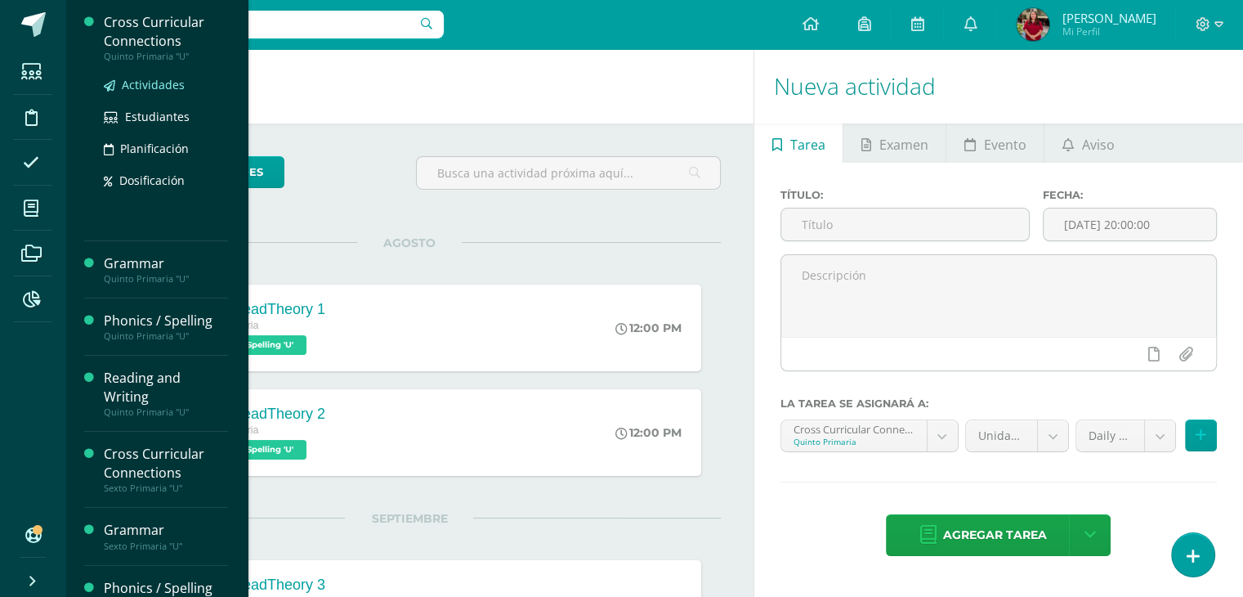
click at [150, 83] on span "Actividades" at bounding box center [153, 85] width 63 height 16
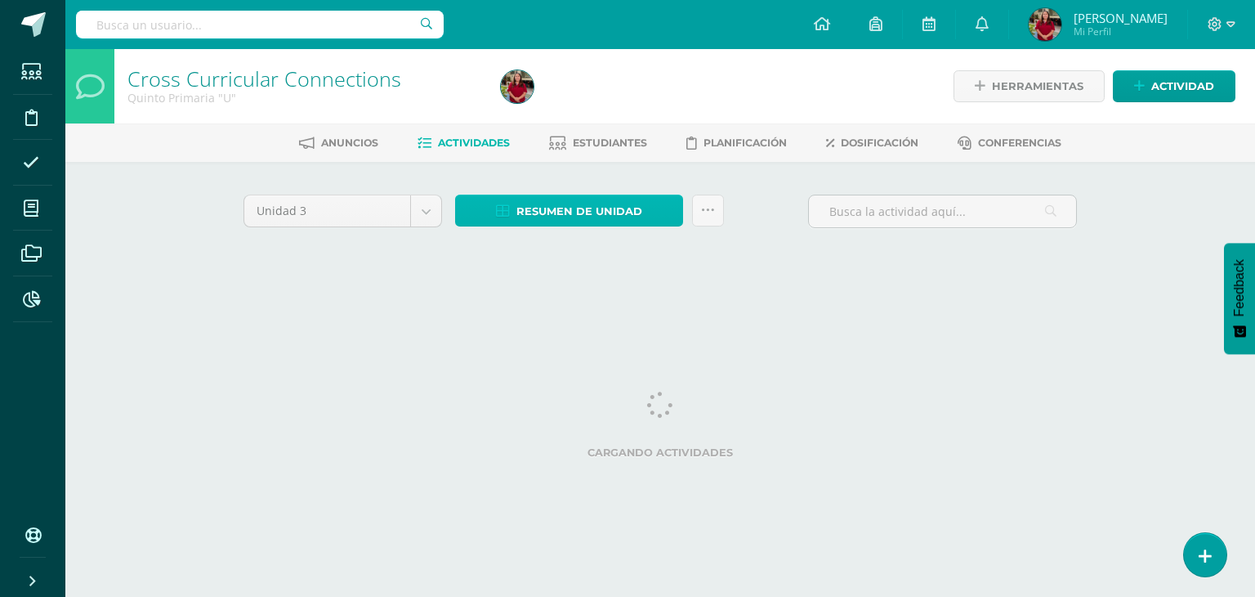
click at [578, 208] on span "Resumen de unidad" at bounding box center [579, 211] width 126 height 30
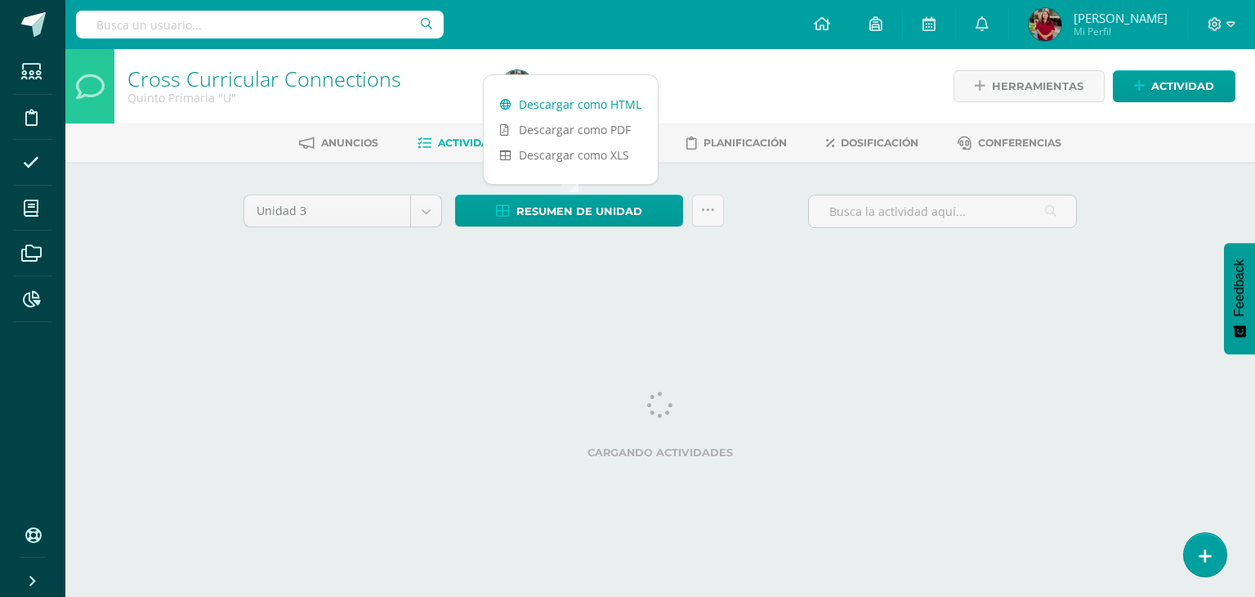
click at [591, 102] on link "Descargar como HTML" at bounding box center [571, 104] width 174 height 25
